Goal: Task Accomplishment & Management: Complete application form

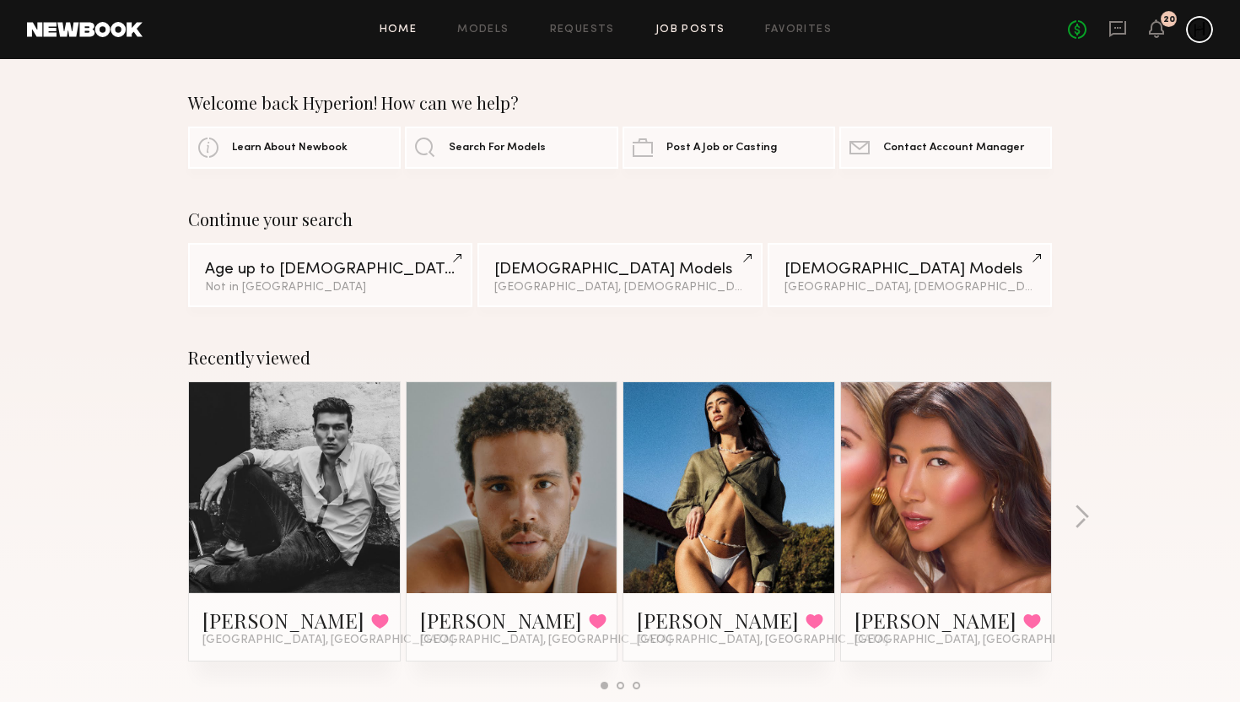
click at [696, 30] on link "Job Posts" at bounding box center [690, 29] width 70 height 11
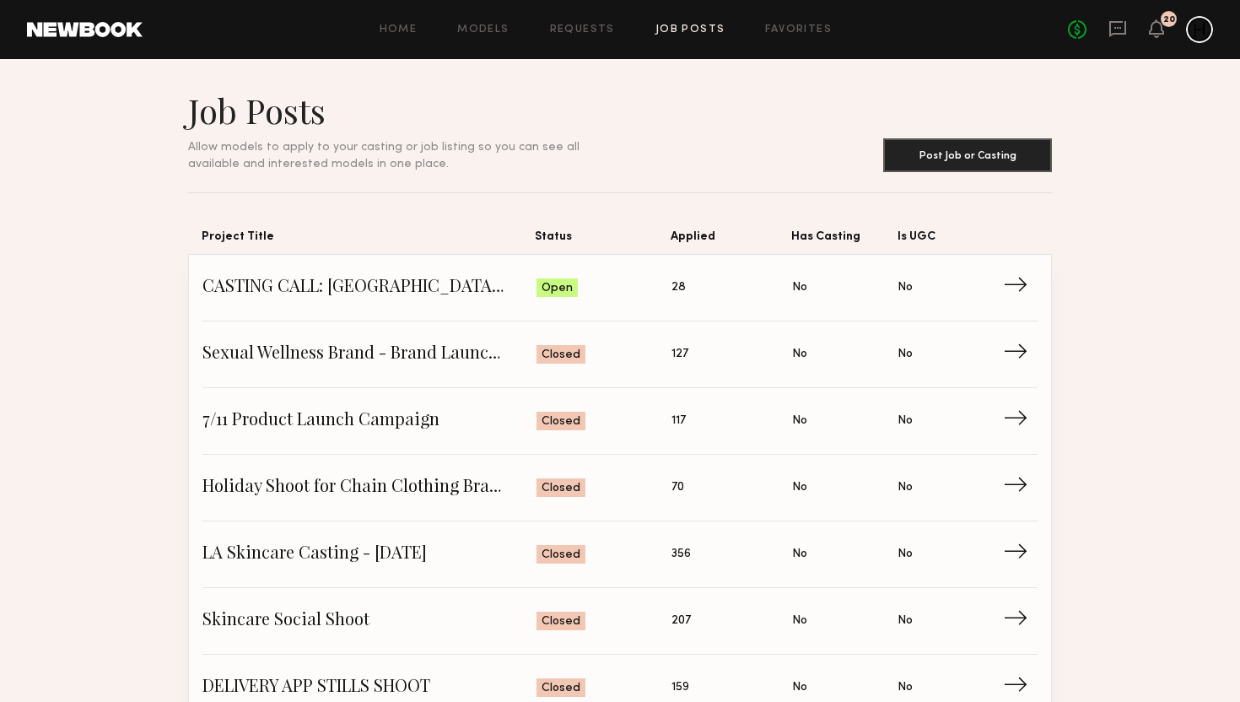
click at [355, 285] on span "CASTING CALL: [GEOGRAPHIC_DATA] LOCAL TALENT - REAL FAMILIES" at bounding box center [369, 287] width 334 height 25
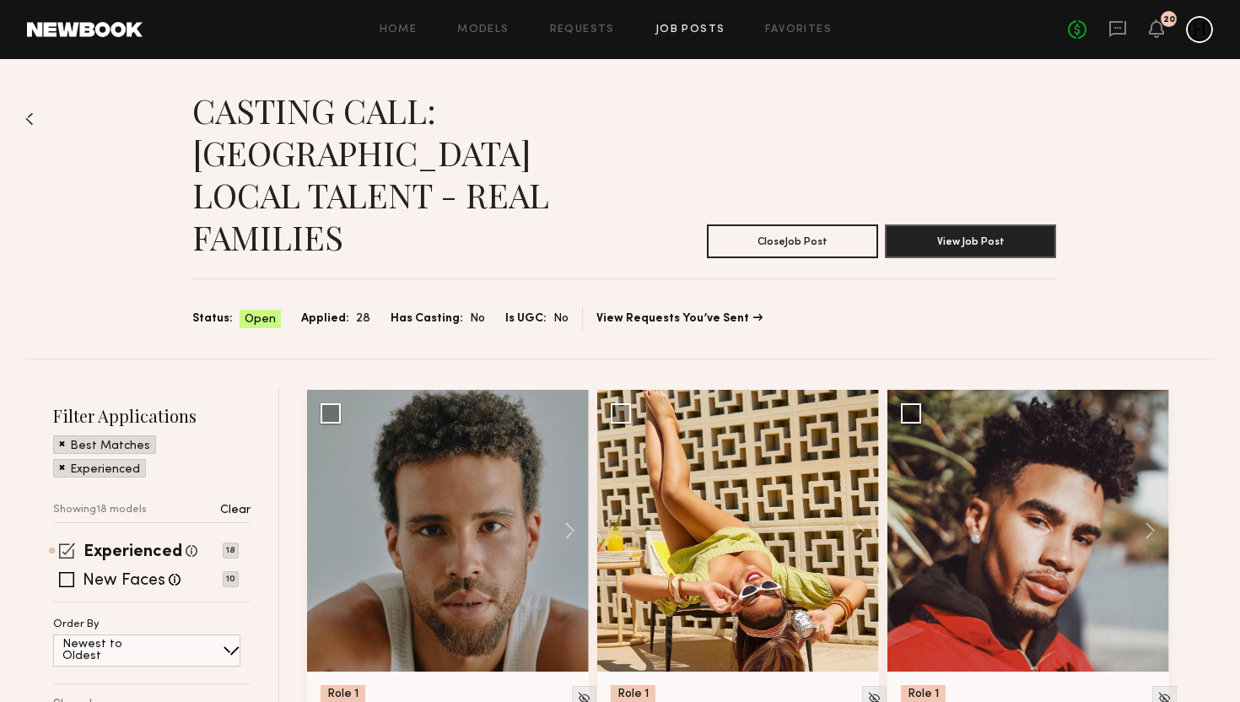
click at [65, 542] on span at bounding box center [67, 550] width 16 height 16
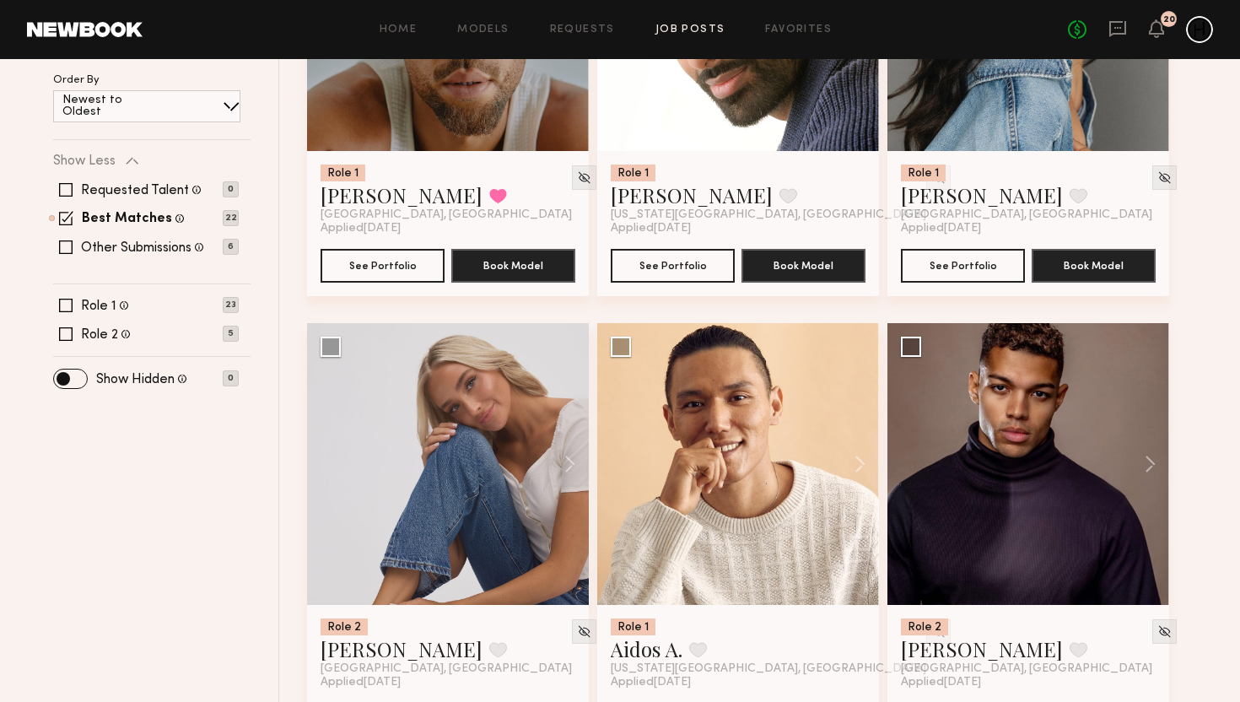
scroll to position [760, 0]
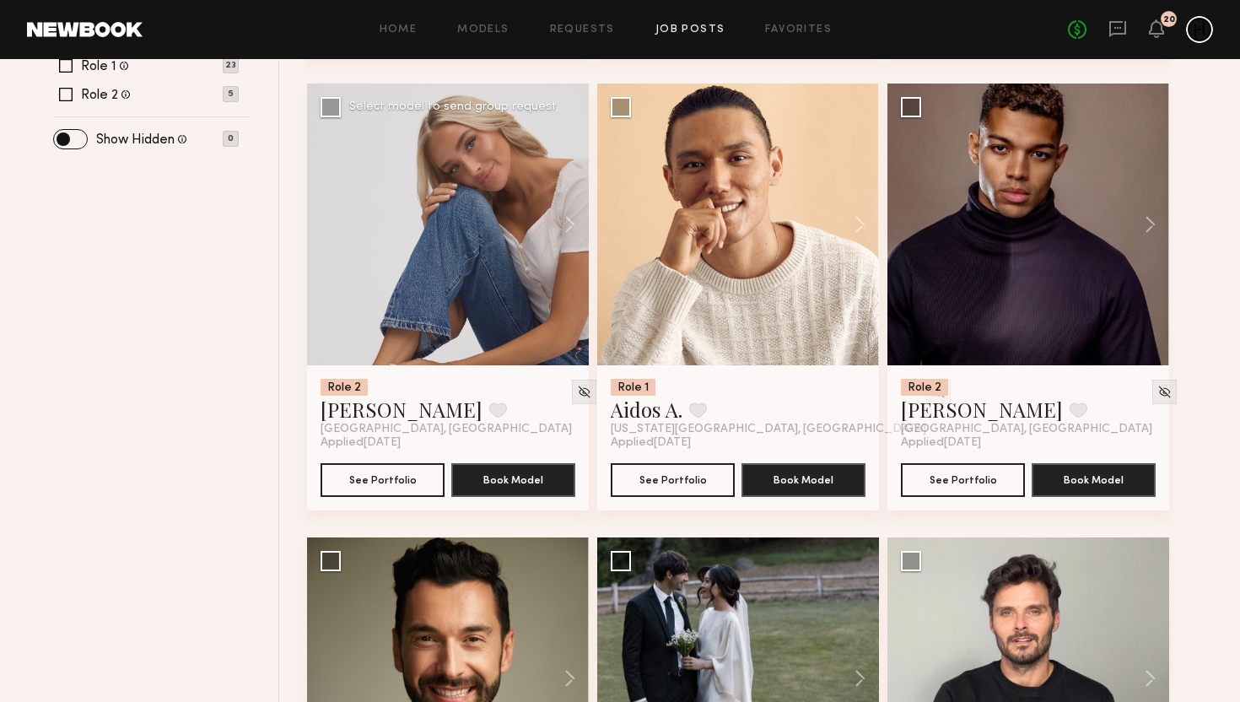
click at [388, 267] on div at bounding box center [448, 224] width 282 height 282
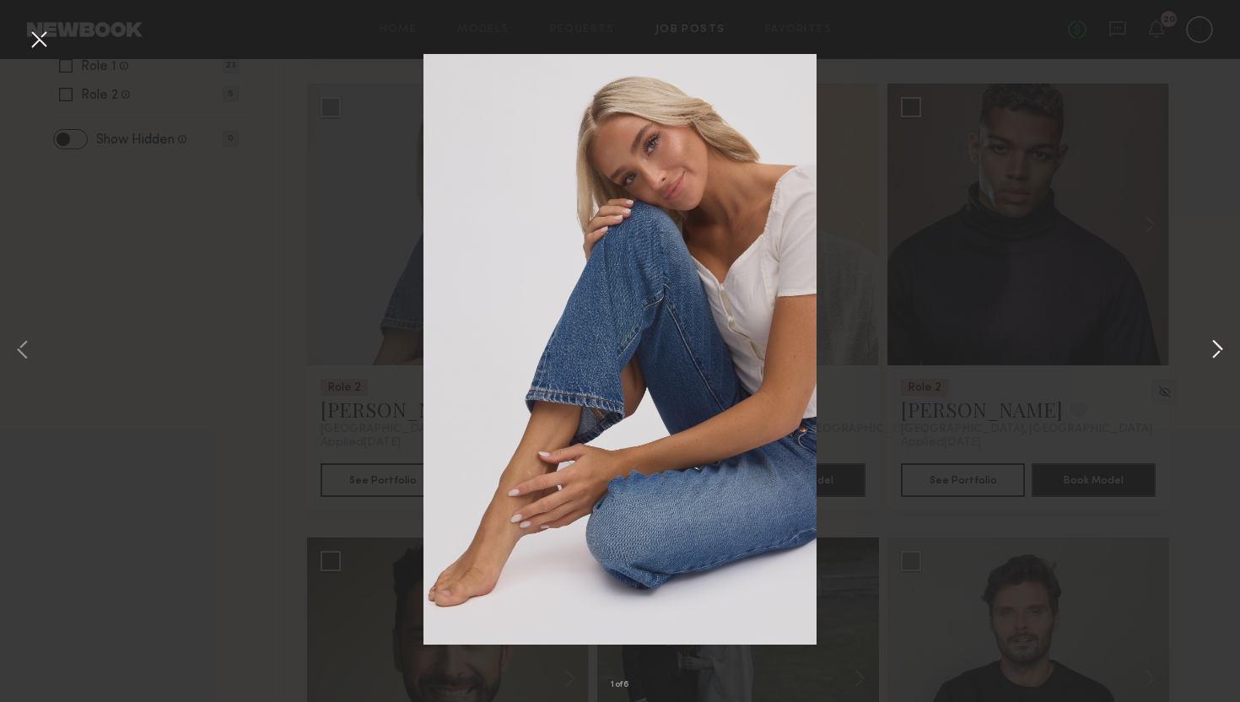
click at [1207, 350] on button at bounding box center [1217, 351] width 20 height 562
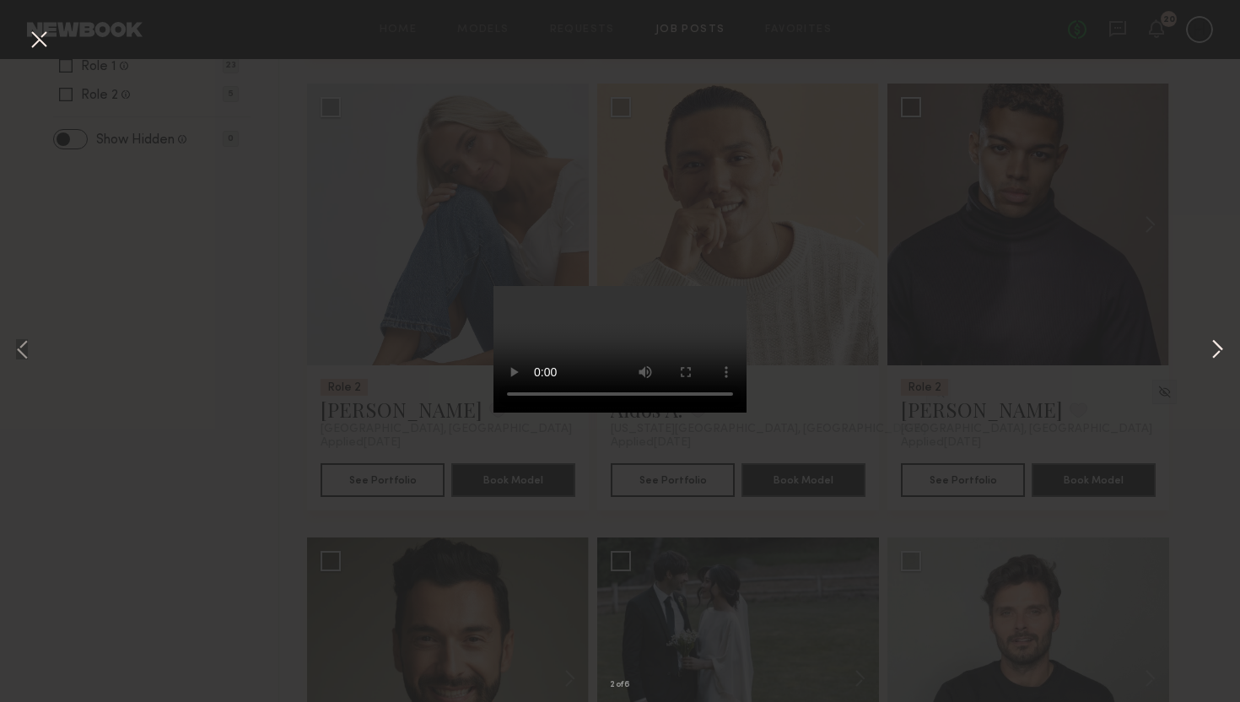
click at [1215, 354] on button at bounding box center [1217, 351] width 20 height 562
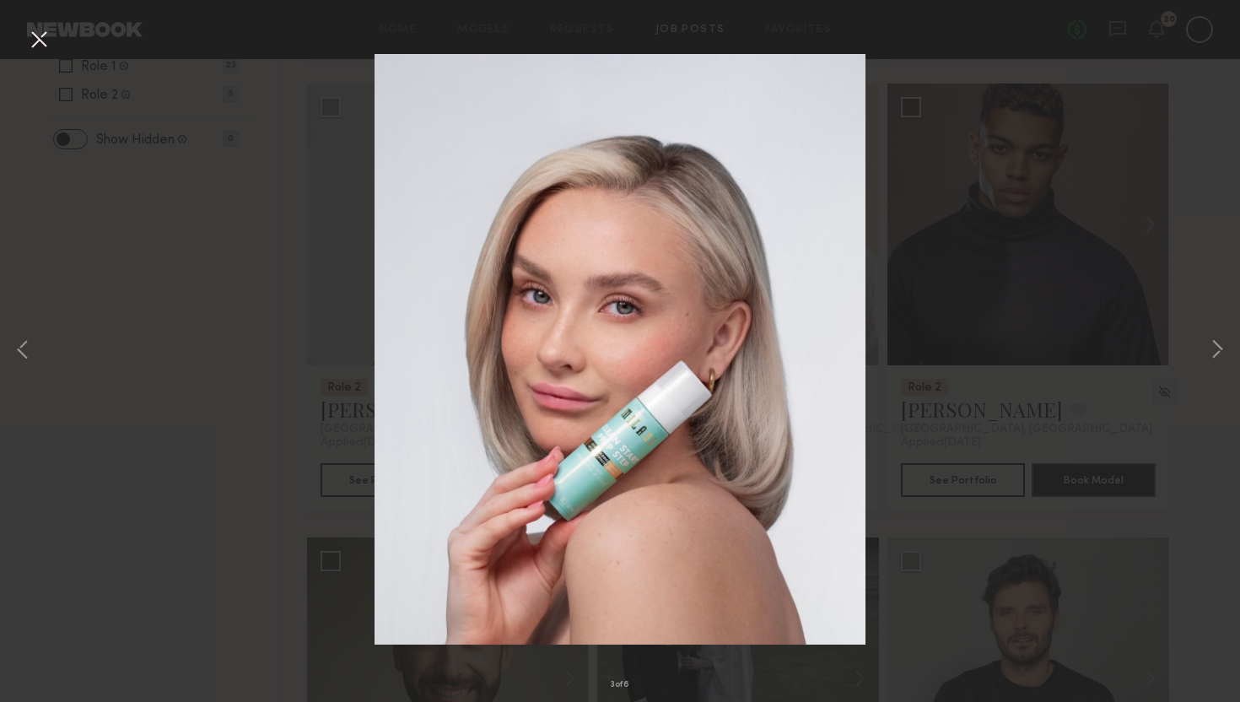
click at [1180, 172] on div "3 of 6" at bounding box center [620, 351] width 1240 height 702
click at [47, 35] on button at bounding box center [38, 40] width 27 height 30
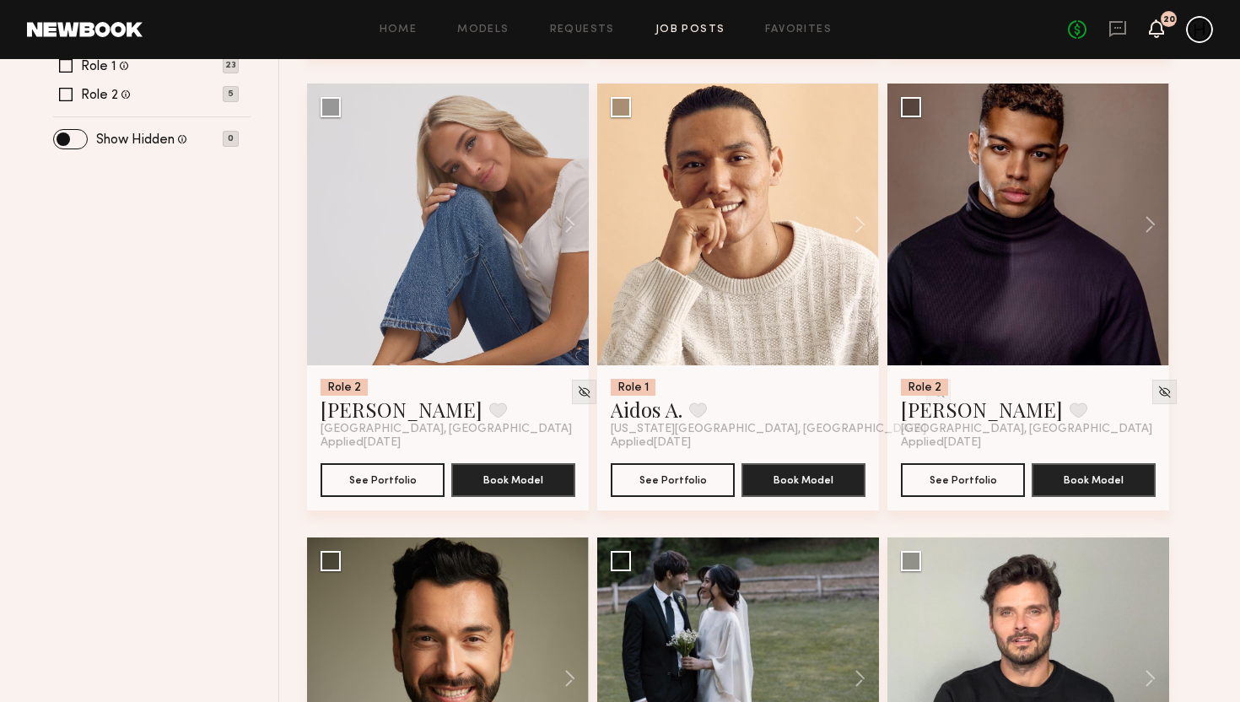
click at [1154, 25] on icon at bounding box center [1155, 28] width 13 height 12
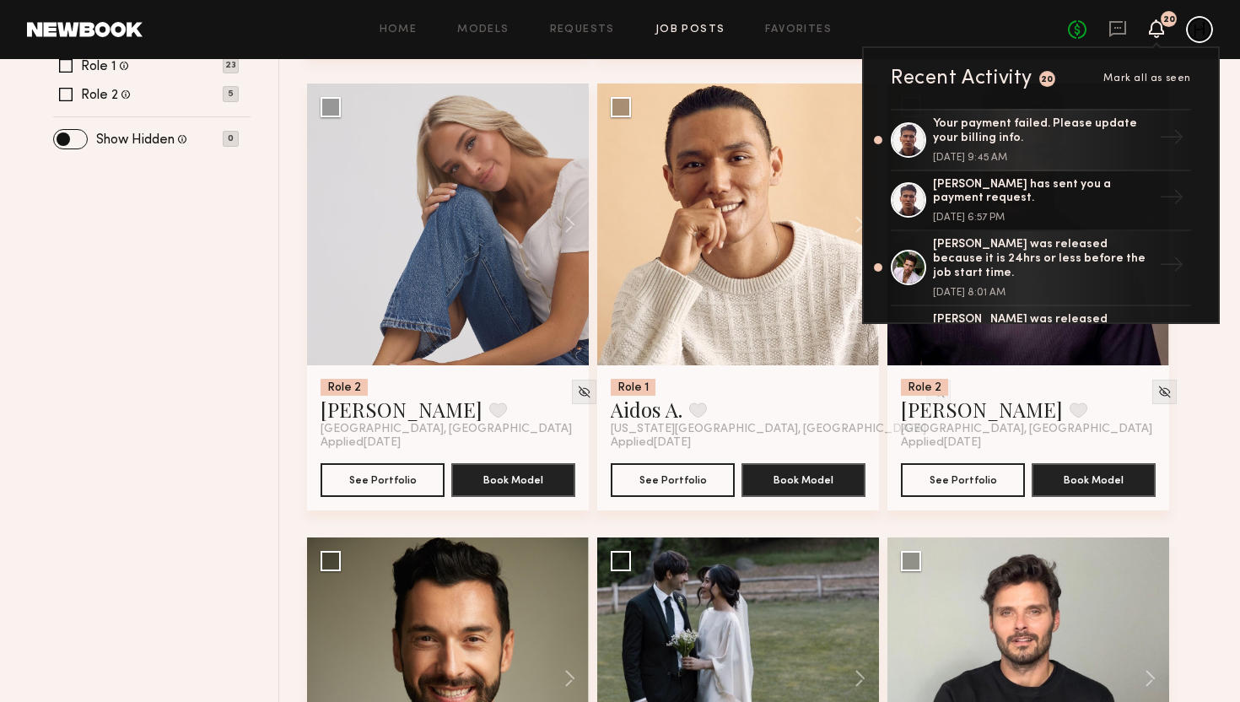
click at [1154, 25] on icon at bounding box center [1155, 28] width 13 height 12
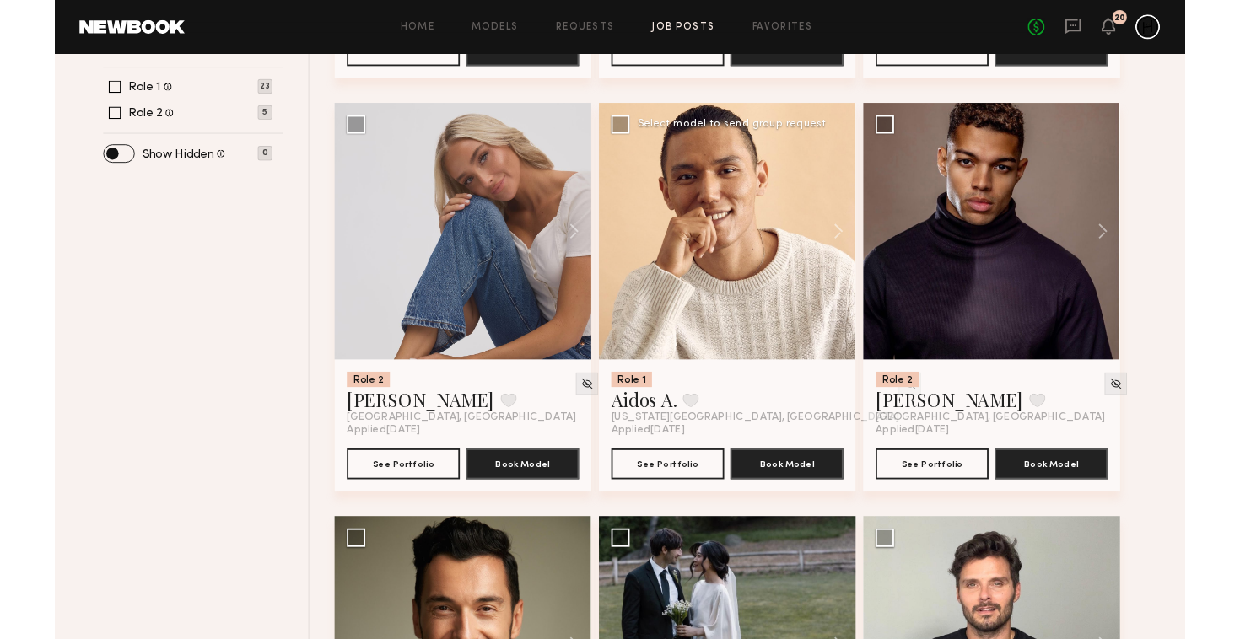
scroll to position [0, 0]
